Goal: Information Seeking & Learning: Learn about a topic

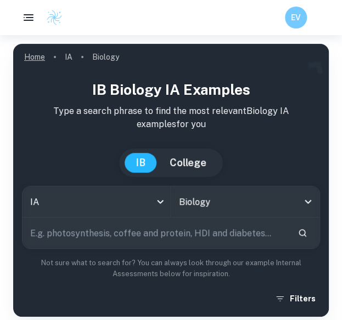
click at [41, 55] on link "Home" at bounding box center [34, 56] width 21 height 15
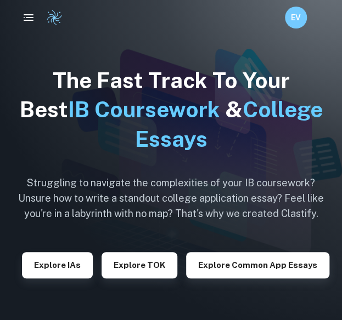
scroll to position [3, 0]
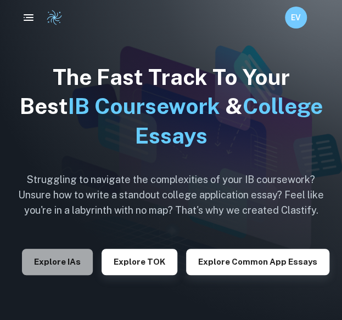
click at [74, 256] on button "Explore IAs" at bounding box center [57, 262] width 71 height 26
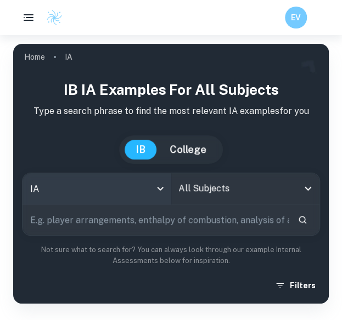
click at [151, 185] on body "We value your privacy We use cookies to enhance your browsing experience, serve…" at bounding box center [171, 195] width 342 height 320
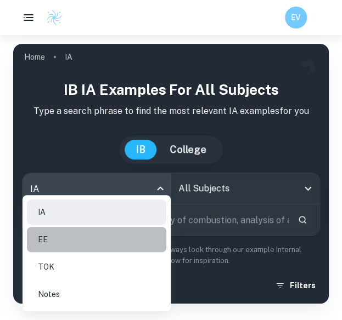
click at [124, 235] on li "EE" at bounding box center [96, 239] width 139 height 25
type input "ee"
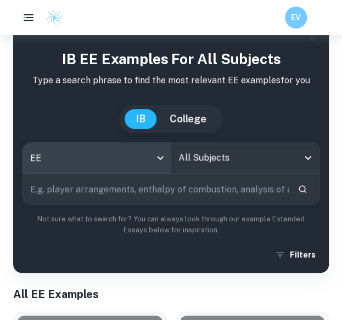
scroll to position [32, 0]
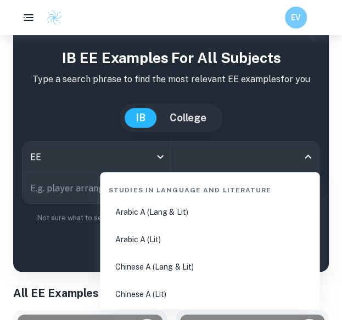
click at [275, 165] on input "All Subjects" at bounding box center [237, 156] width 122 height 21
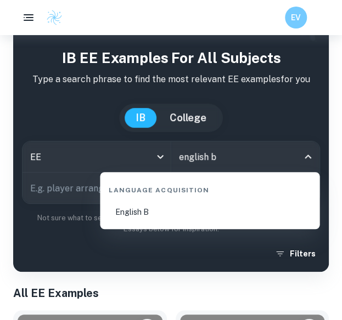
click at [163, 213] on li "English B" at bounding box center [209, 212] width 211 height 25
type input "English B"
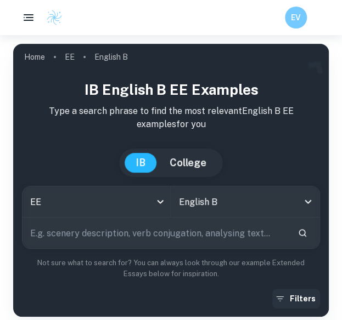
click at [300, 292] on button "Filters" at bounding box center [296, 299] width 48 height 20
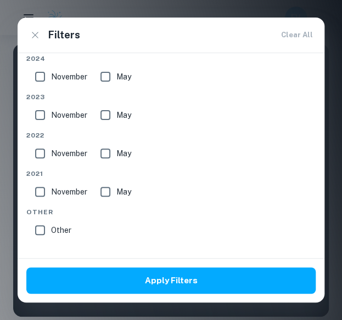
scroll to position [176, 0]
click at [39, 38] on icon "button" at bounding box center [35, 35] width 12 height 12
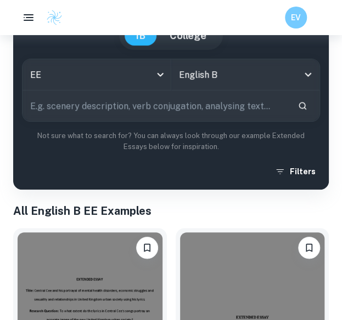
scroll to position [0, 0]
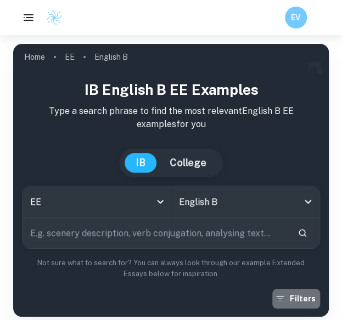
click at [292, 293] on button "Filters" at bounding box center [296, 299] width 48 height 20
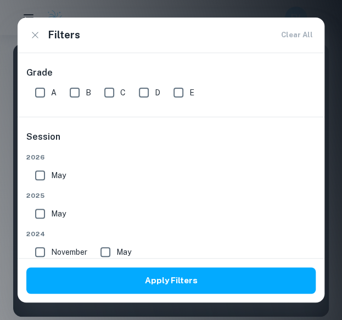
click at [41, 89] on input "A" at bounding box center [40, 93] width 22 height 22
checkbox input "true"
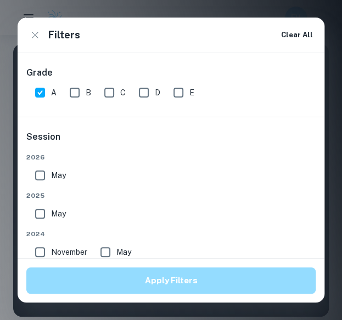
click at [126, 277] on button "Apply Filters" at bounding box center [170, 281] width 289 height 26
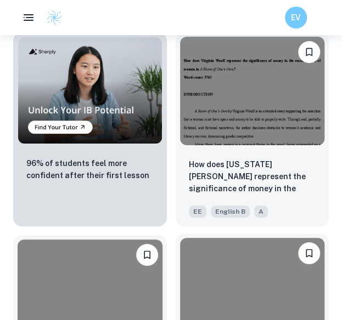
scroll to position [959, 0]
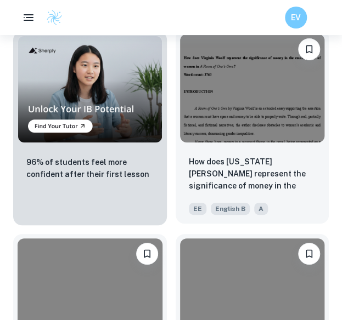
click at [259, 139] on img at bounding box center [252, 88] width 145 height 109
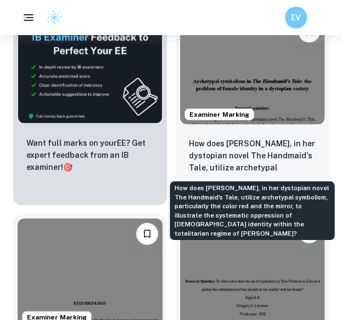
scroll to position [575, 0]
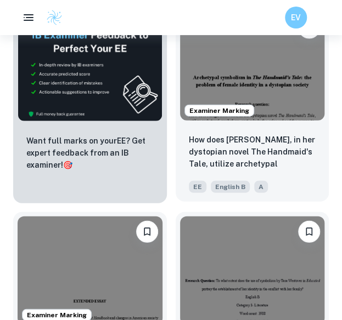
click at [280, 88] on img at bounding box center [252, 67] width 145 height 109
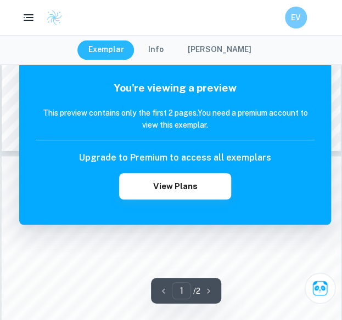
scroll to position [404, 0]
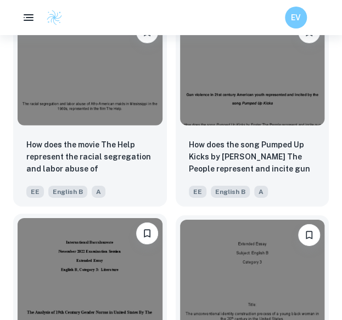
scroll to position [1789, 0]
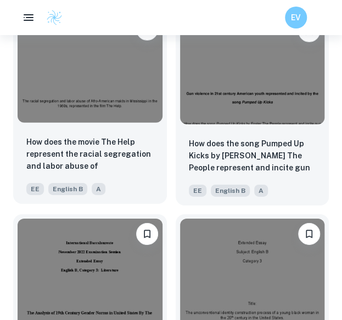
click at [49, 65] on img at bounding box center [90, 68] width 145 height 109
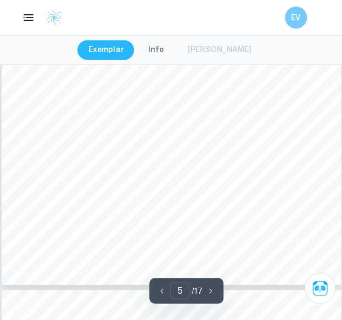
scroll to position [2322, 0]
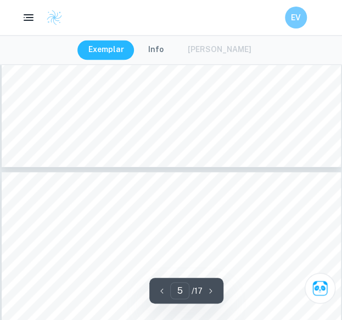
type input "6"
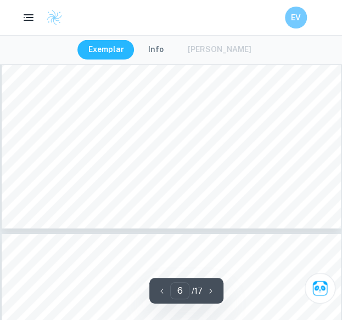
scroll to position [2863, 0]
